Goal: Obtain resource: Obtain resource

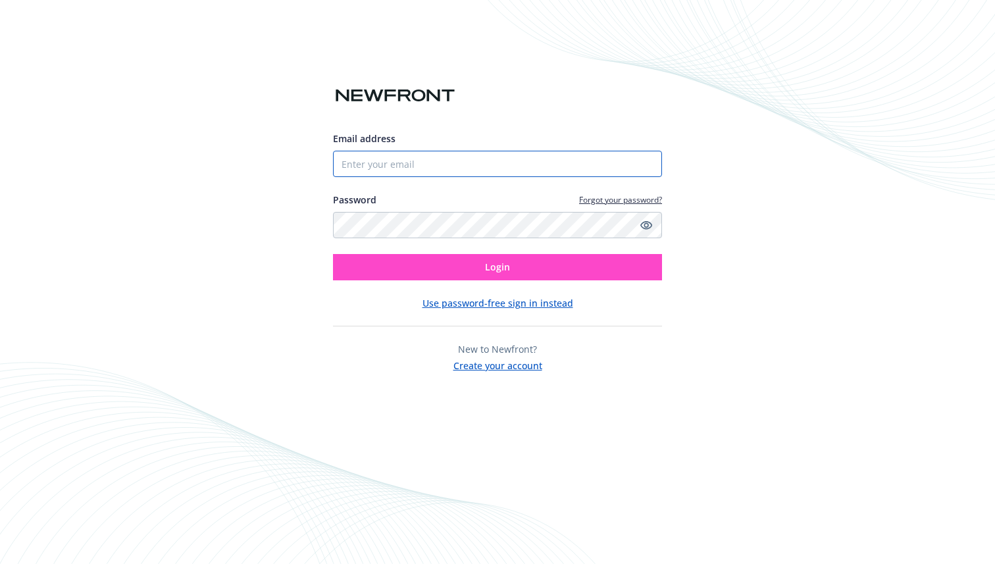
type input "[PERSON_NAME][EMAIL_ADDRESS][DOMAIN_NAME]"
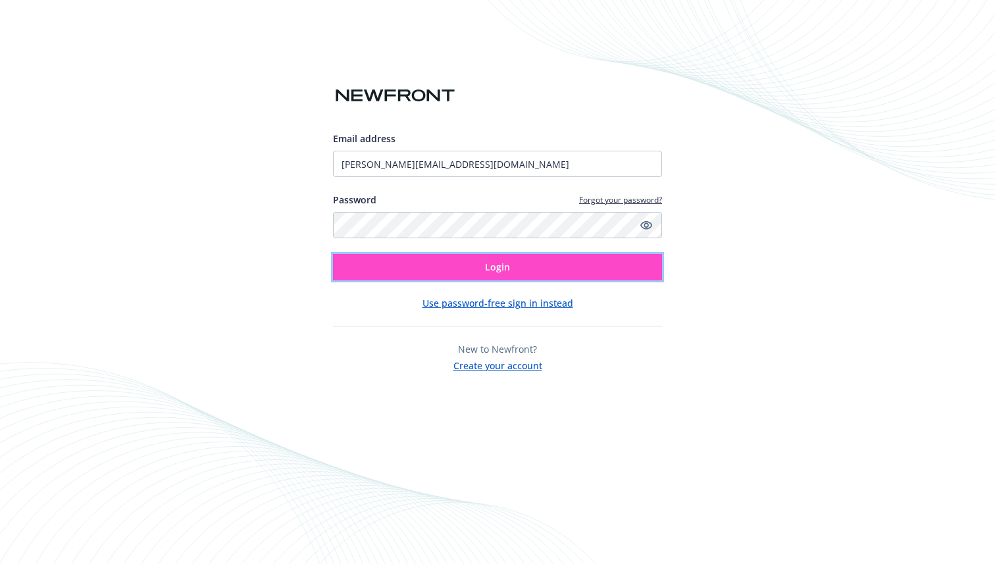
click at [453, 267] on button "Login" at bounding box center [497, 267] width 329 height 26
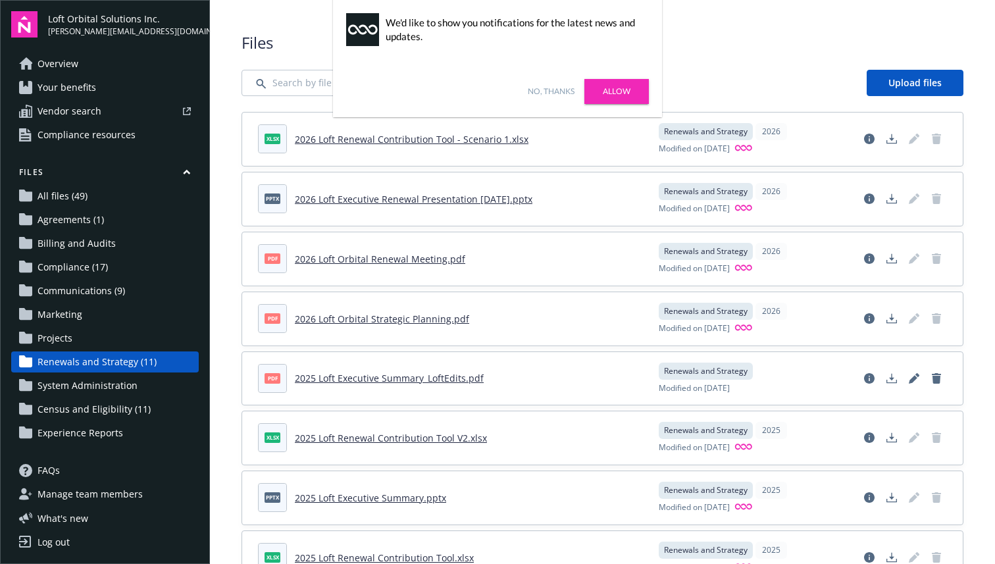
click at [448, 197] on link "2026 Loft Executive Renewal Presentation 9.9.2025.pptx" at bounding box center [414, 199] width 238 height 13
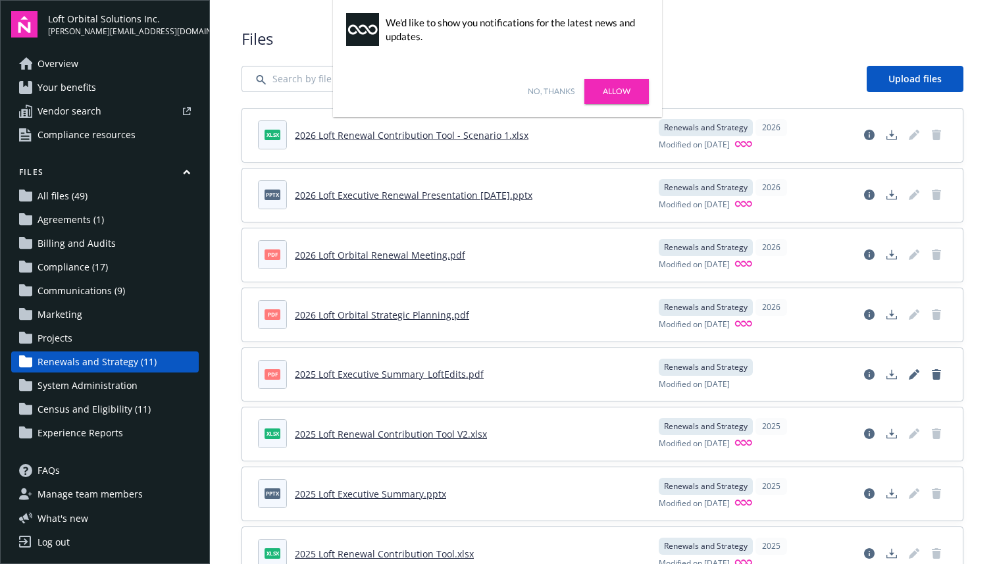
scroll to position [5, 0]
click at [311, 134] on link "2026 Loft Renewal Contribution Tool - Scenario 1.xlsx" at bounding box center [412, 134] width 234 height 13
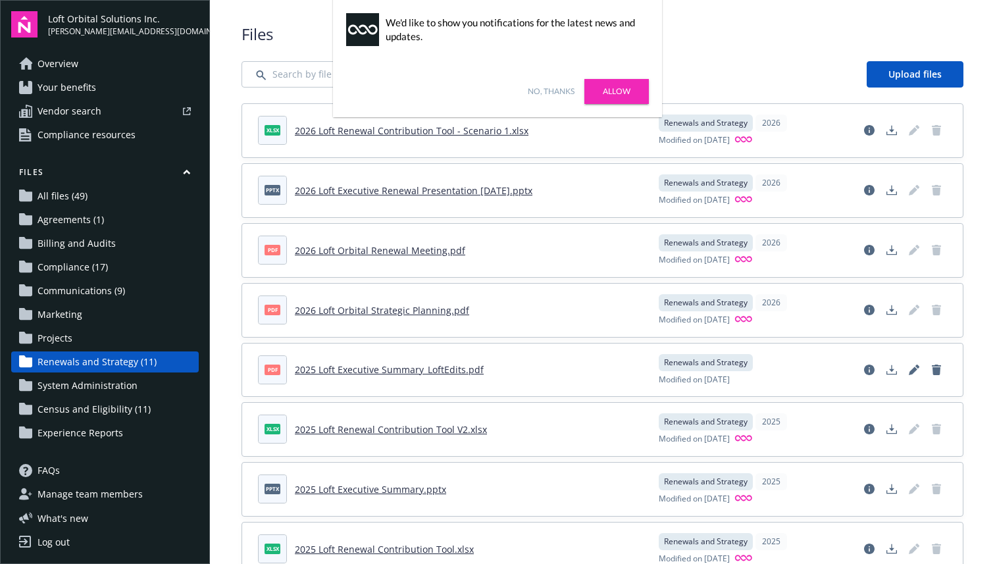
scroll to position [8, 0]
click at [616, 96] on link "Allow" at bounding box center [617, 91] width 65 height 25
